Goal: Transaction & Acquisition: Purchase product/service

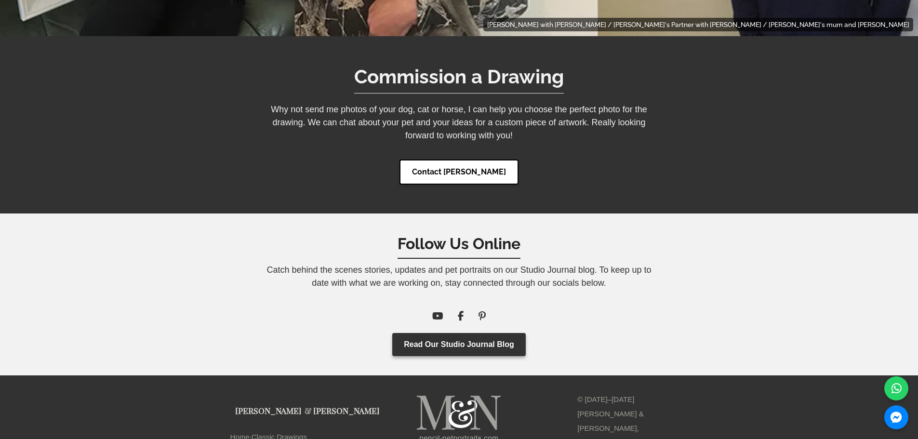
scroll to position [7466, 0]
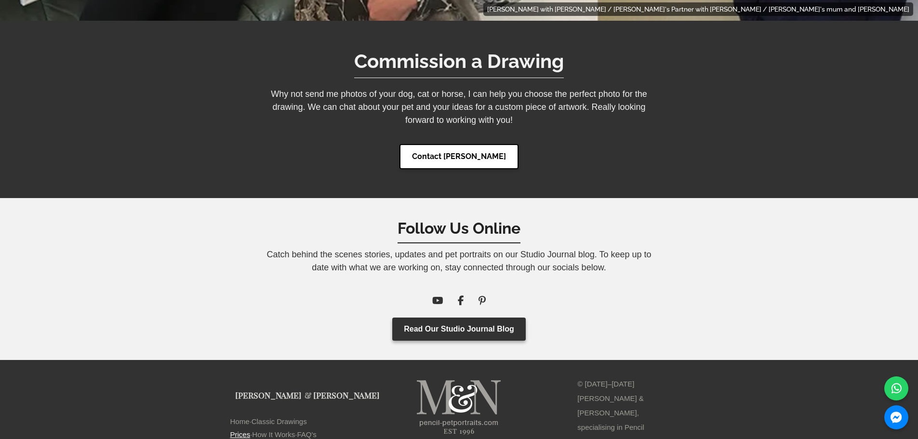
click at [238, 428] on link "Prices" at bounding box center [240, 434] width 20 height 13
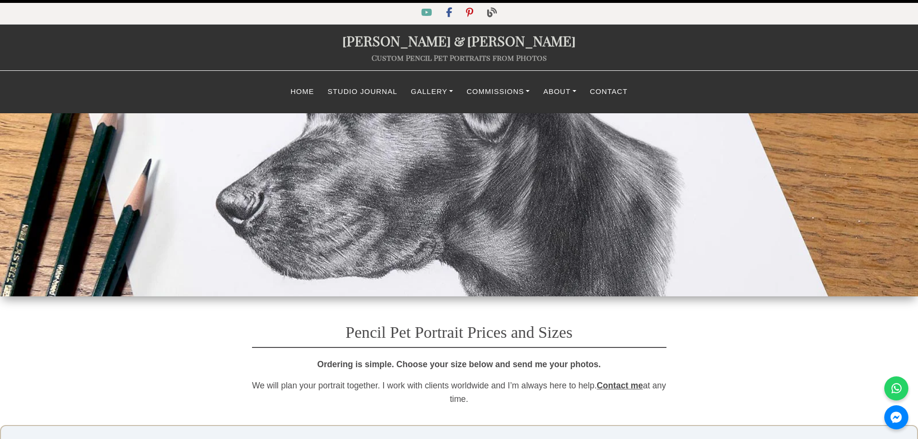
select select "GBP"
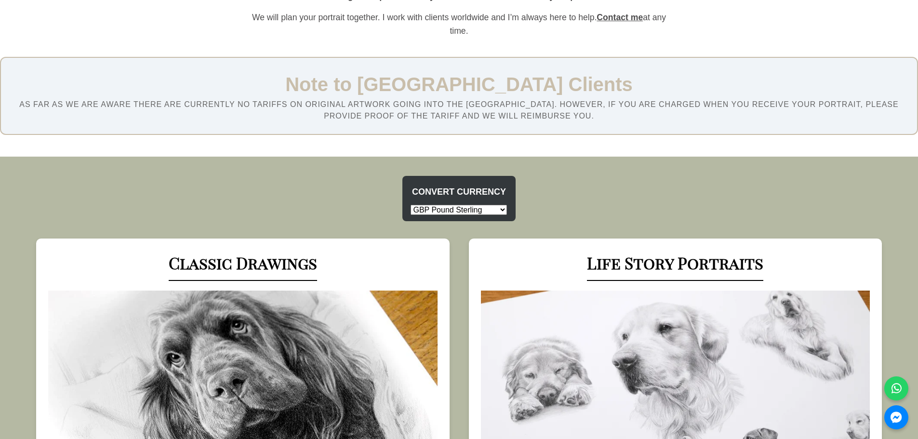
scroll to position [385, 0]
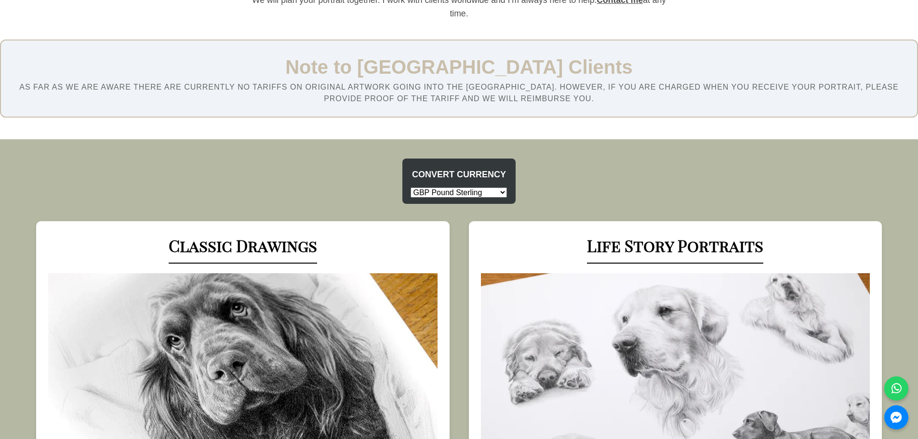
click at [503, 197] on select "USD US Dollar EUR Euro GBP Pound Sterling AUD Australian Dollar CAD Canadian Do…" at bounding box center [458, 192] width 96 height 10
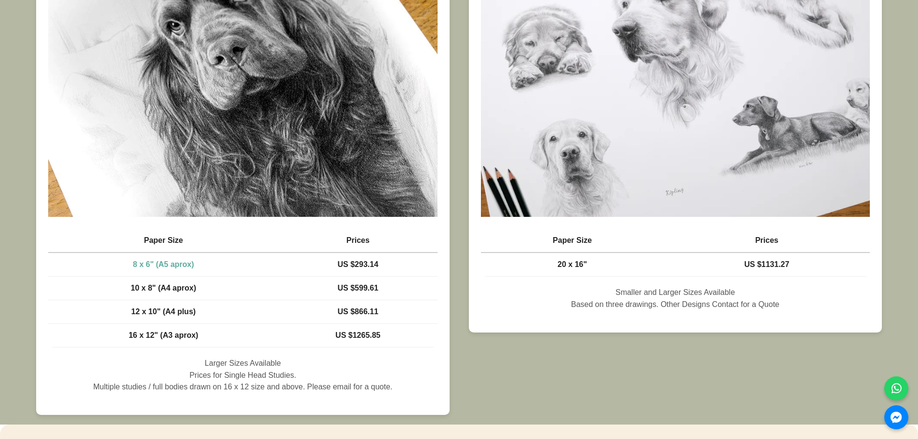
scroll to position [723, 0]
